Goal: Information Seeking & Learning: Compare options

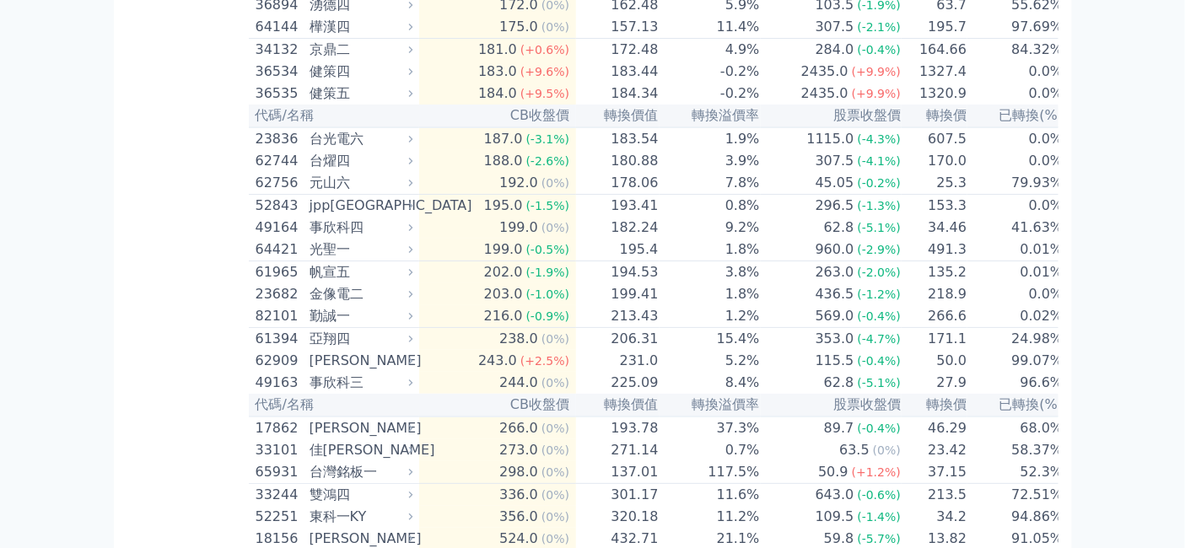
scroll to position [10680, 0]
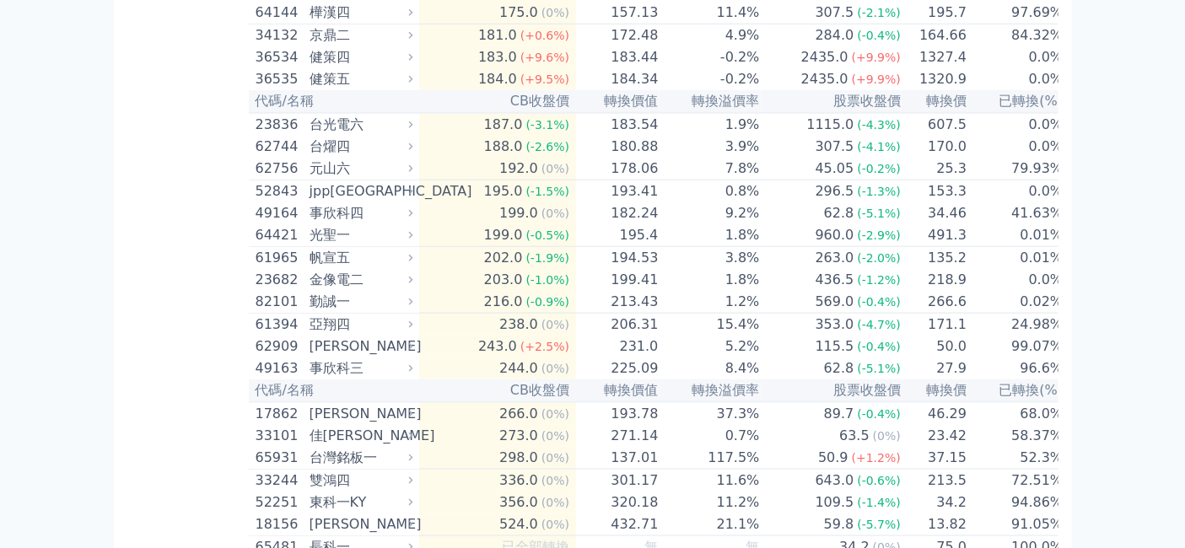
scroll to position [11242, 0]
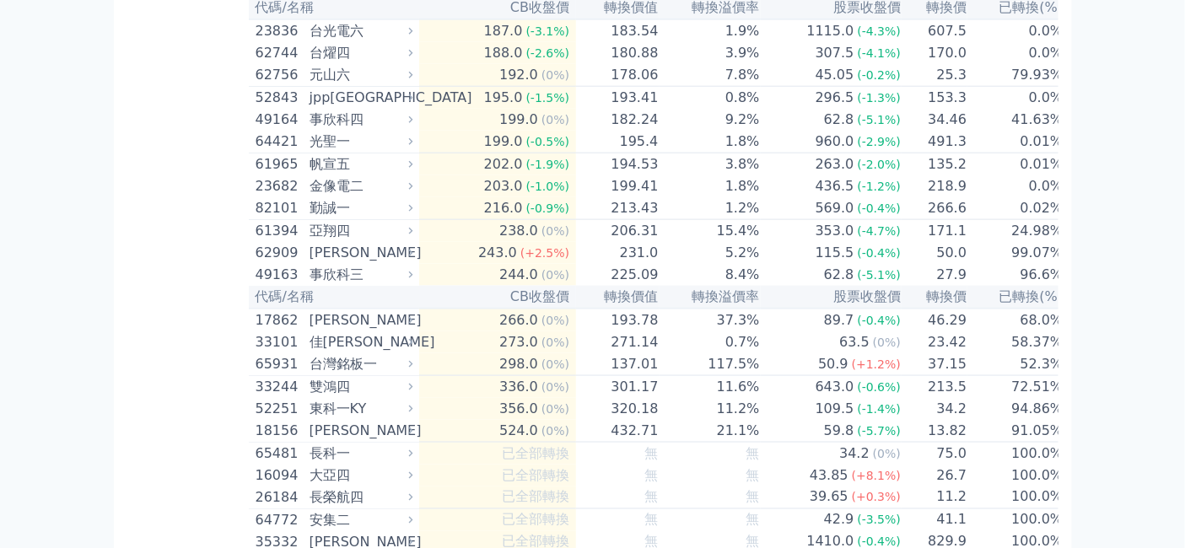
drag, startPoint x: 494, startPoint y: 165, endPoint x: 551, endPoint y: 173, distance: 57.0
drag, startPoint x: 430, startPoint y: 468, endPoint x: 475, endPoint y: 468, distance: 44.7
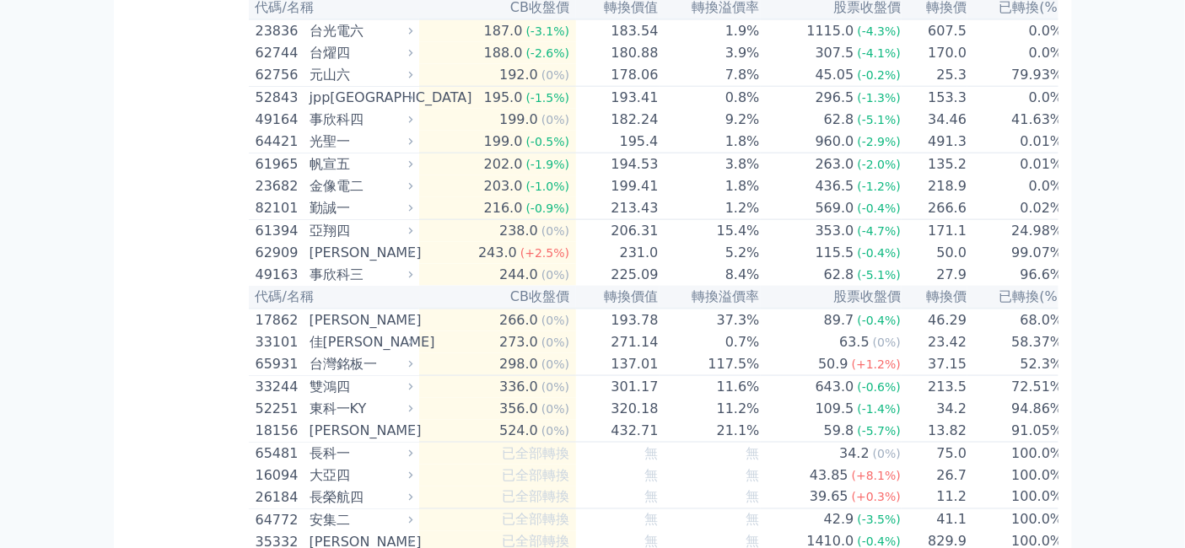
copy td "轉換價"
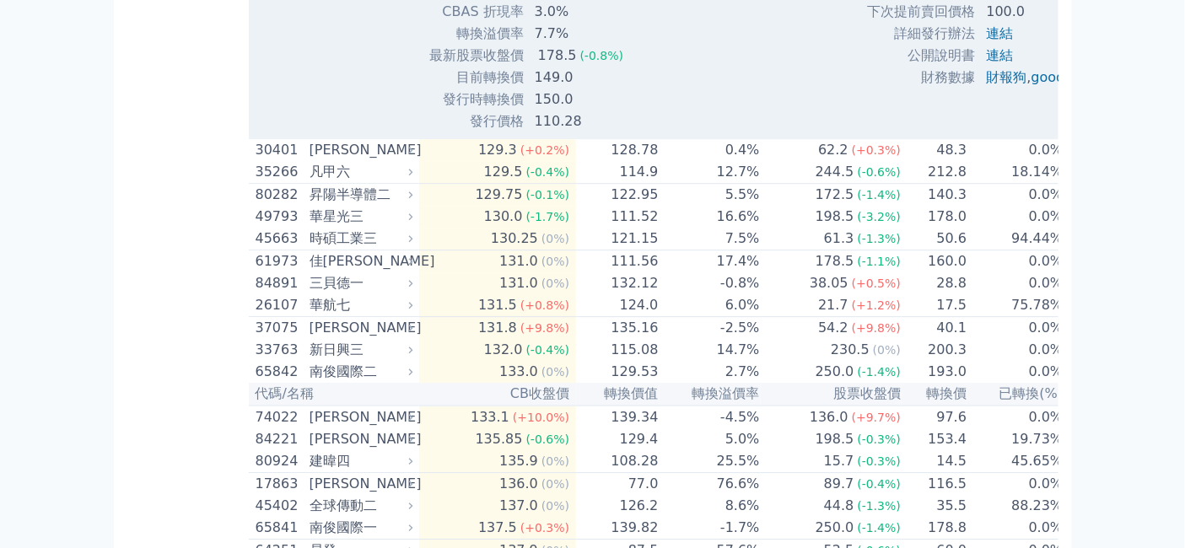
scroll to position [9930, 0]
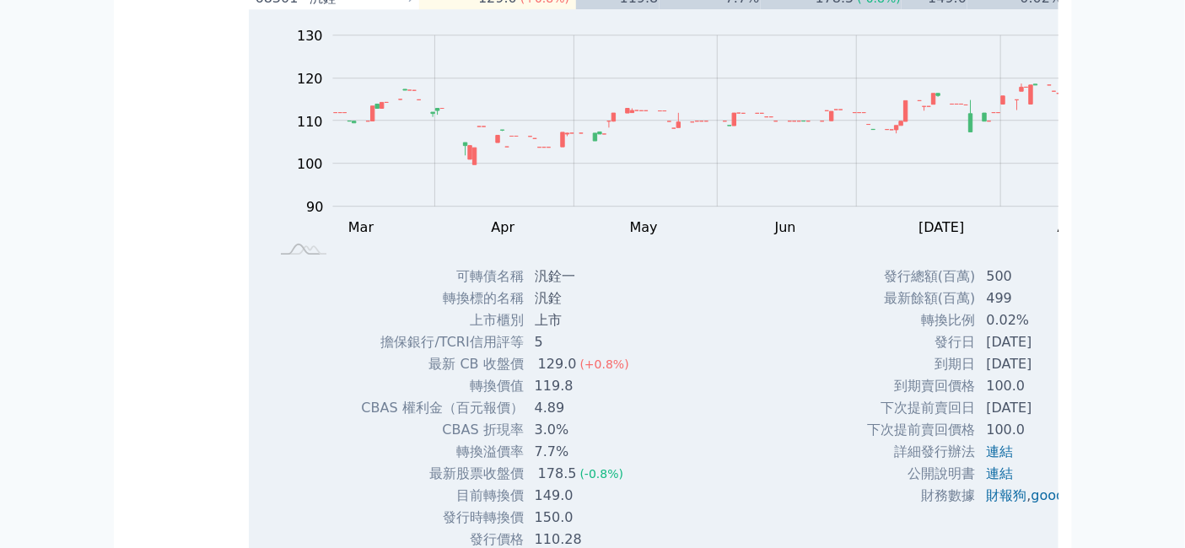
scroll to position [10212, 0]
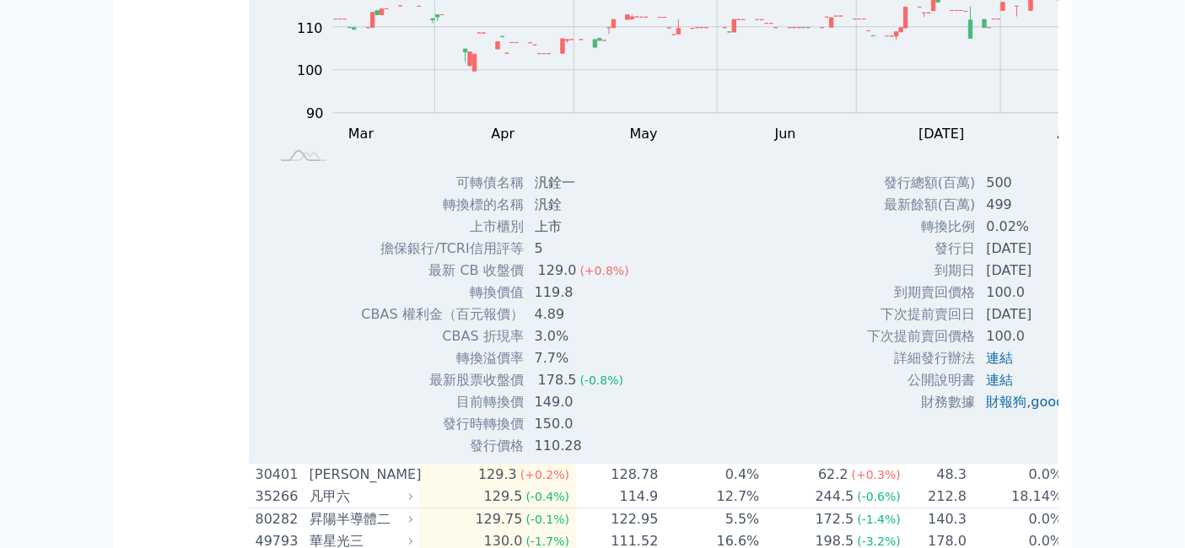
drag, startPoint x: 492, startPoint y: 208, endPoint x: 550, endPoint y: 218, distance: 58.1
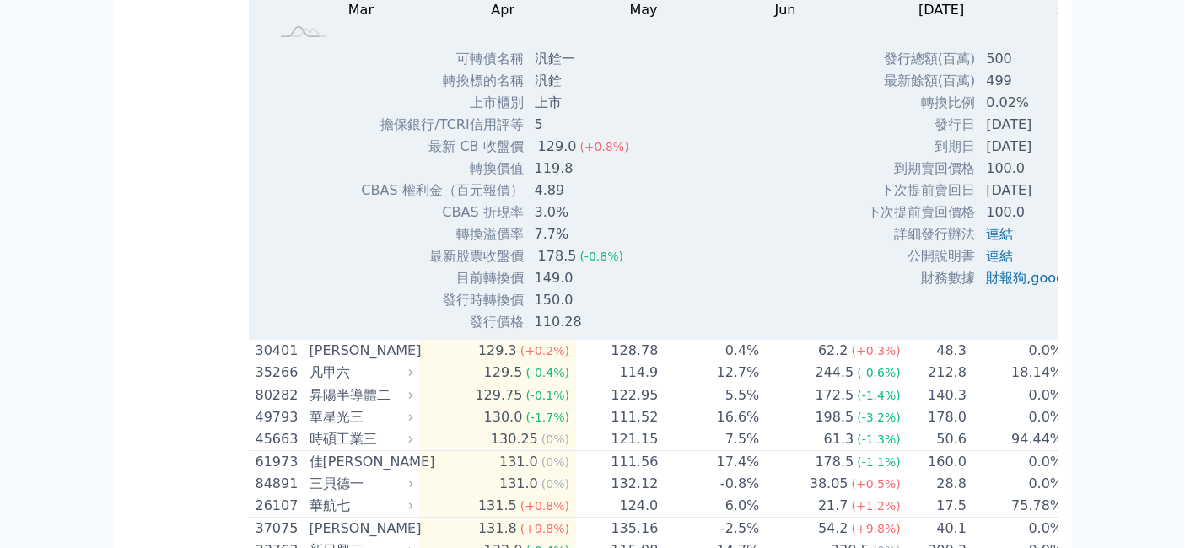
scroll to position [10399, 0]
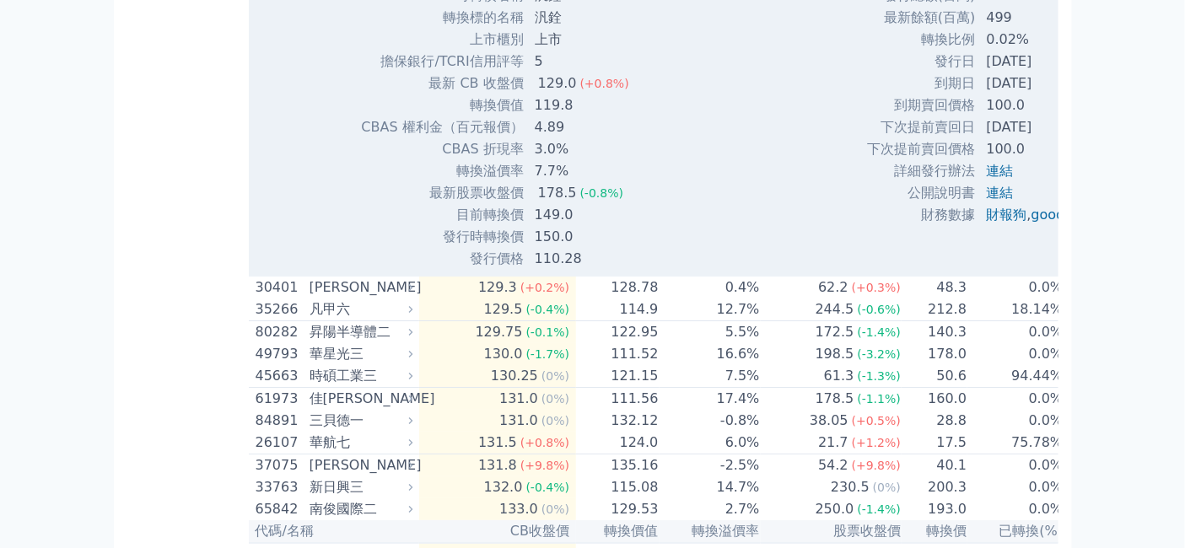
drag, startPoint x: 428, startPoint y: 304, endPoint x: 474, endPoint y: 306, distance: 45.6
copy td "轉換價"
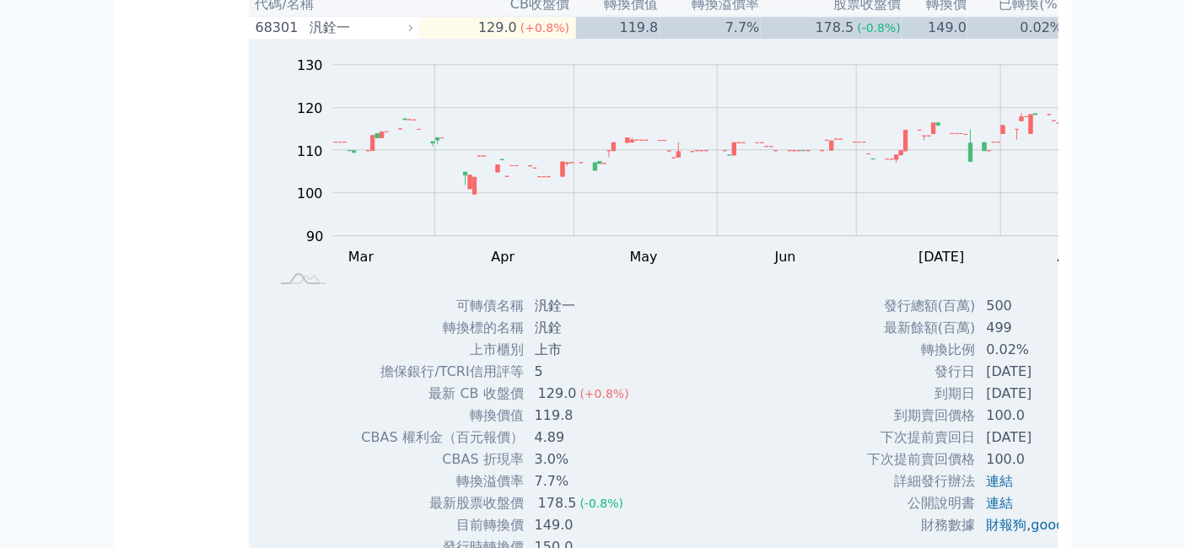
scroll to position [10118, 0]
